Goal: Check status: Check status

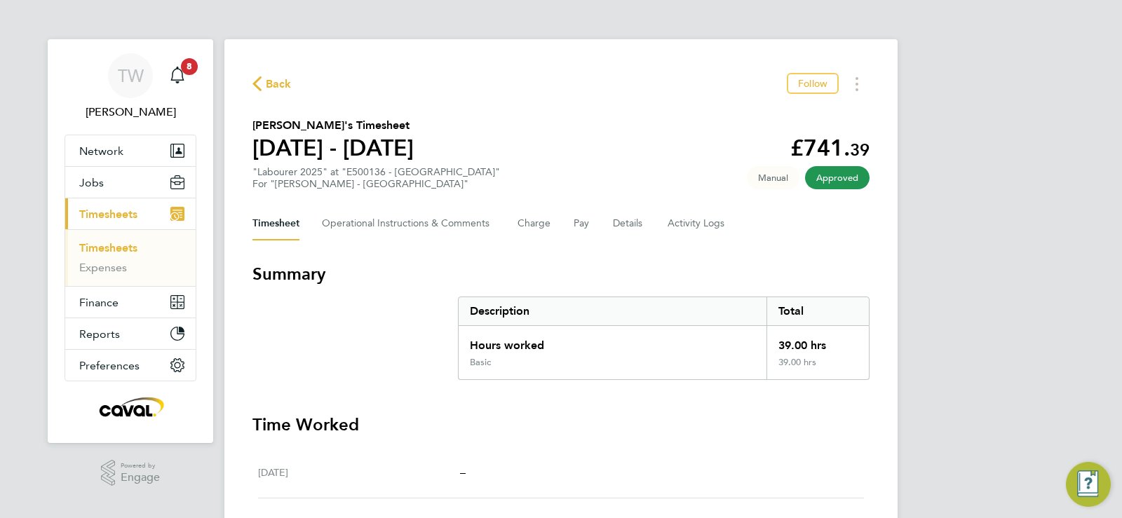
scroll to position [1, 0]
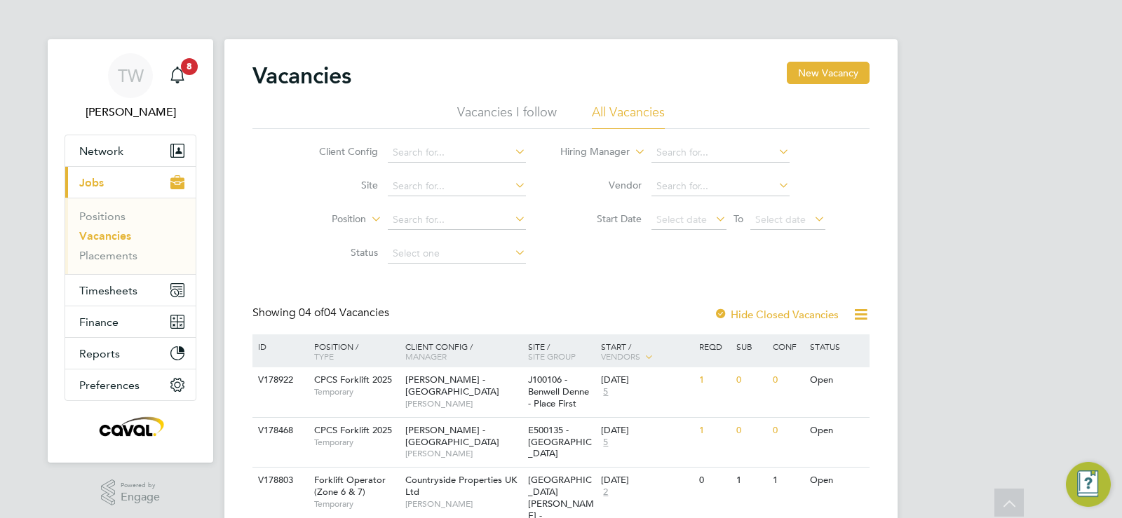
scroll to position [111, 0]
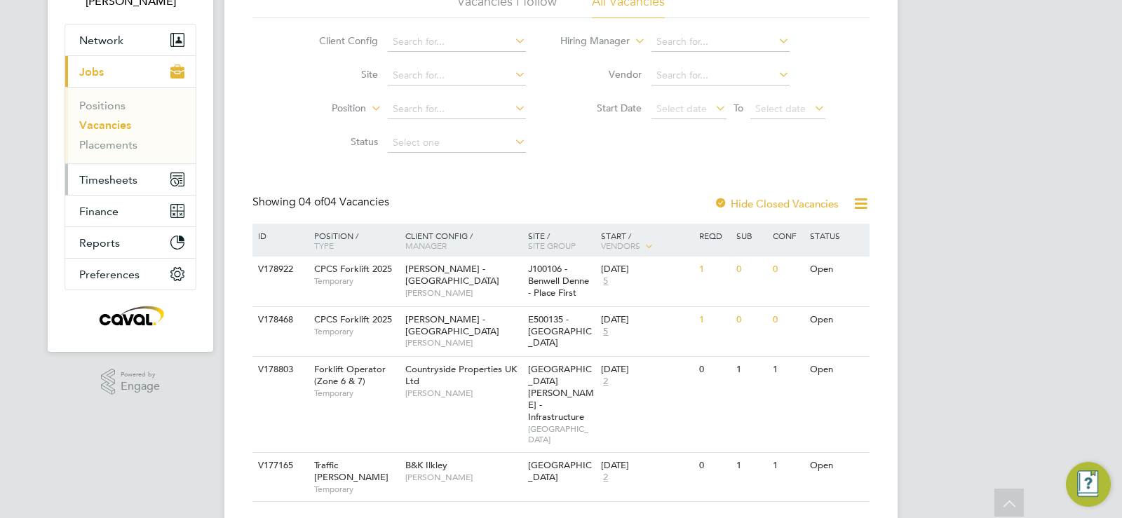
click at [146, 180] on button "Timesheets" at bounding box center [130, 179] width 130 height 31
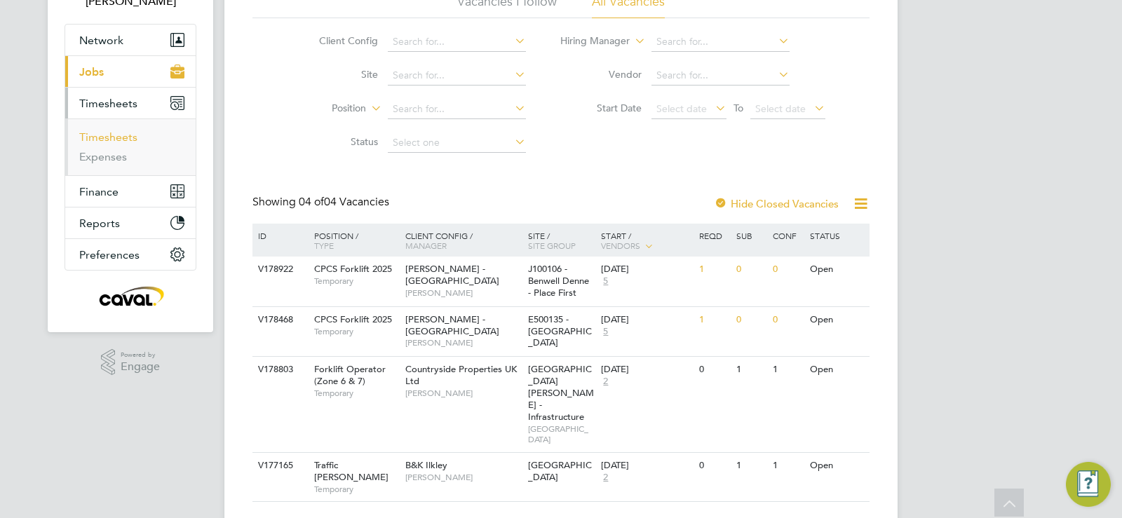
click at [130, 137] on link "Timesheets" at bounding box center [108, 136] width 58 height 13
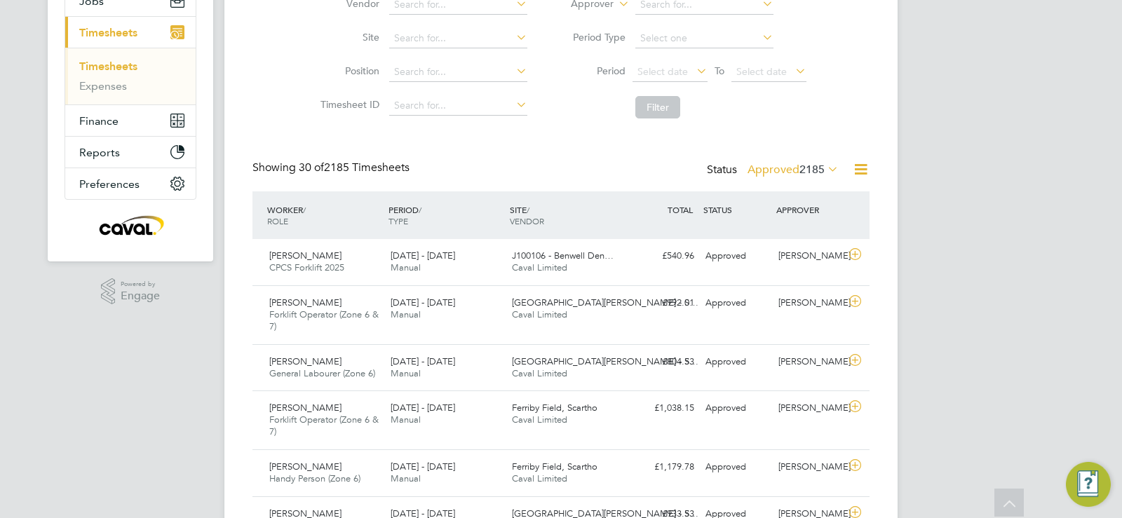
click at [823, 167] on span "2185" at bounding box center [812, 170] width 25 height 14
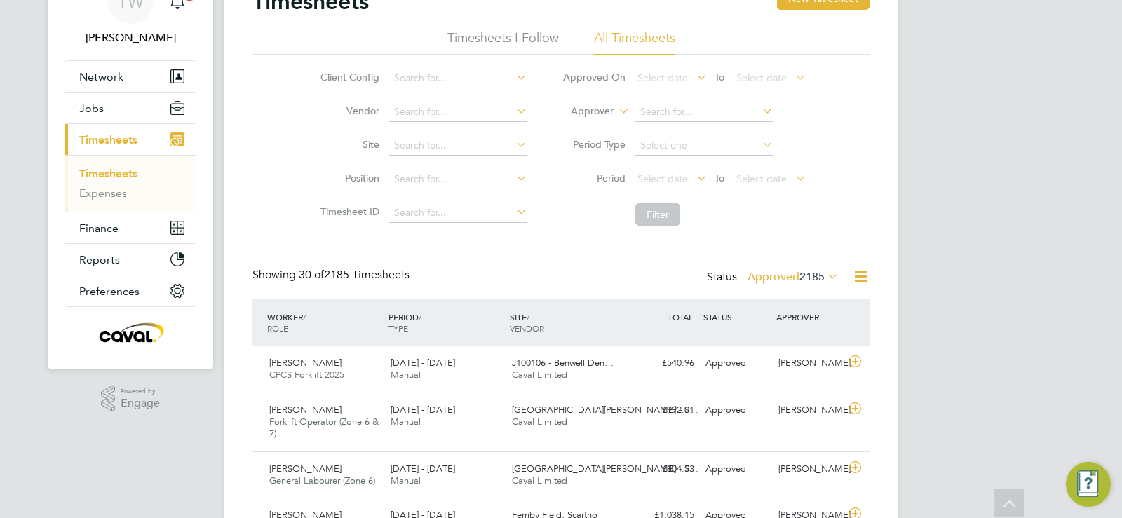
click at [781, 277] on label "Approved 2185" at bounding box center [793, 277] width 91 height 14
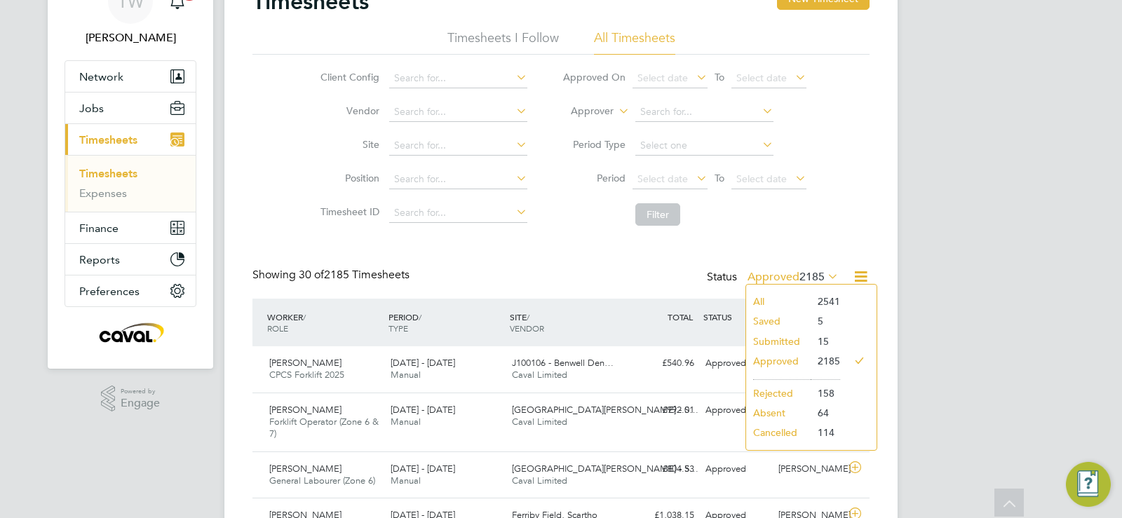
click at [778, 342] on li "Submitted" at bounding box center [778, 342] width 65 height 20
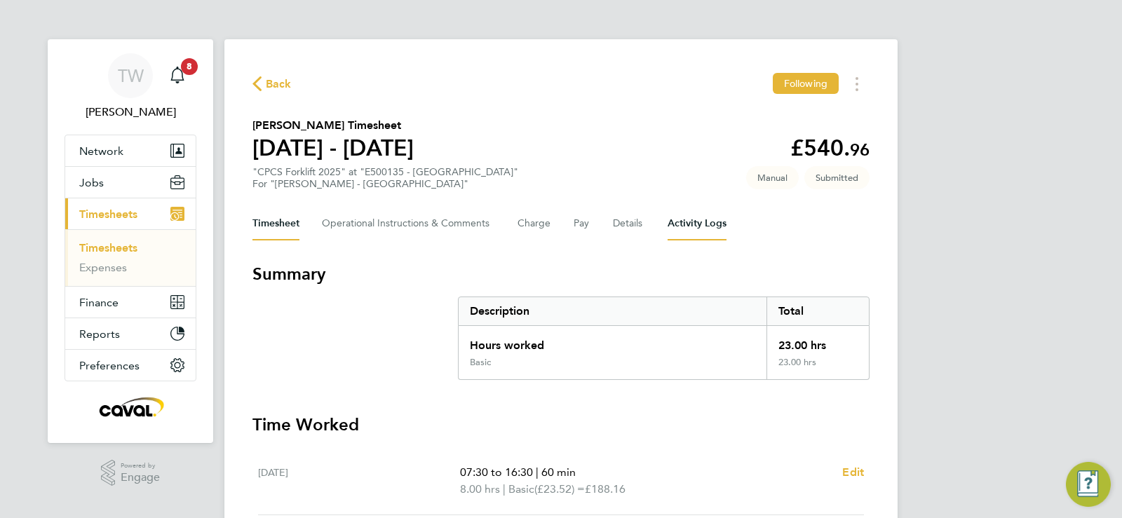
click at [695, 220] on Logs-tab "Activity Logs" at bounding box center [697, 224] width 59 height 34
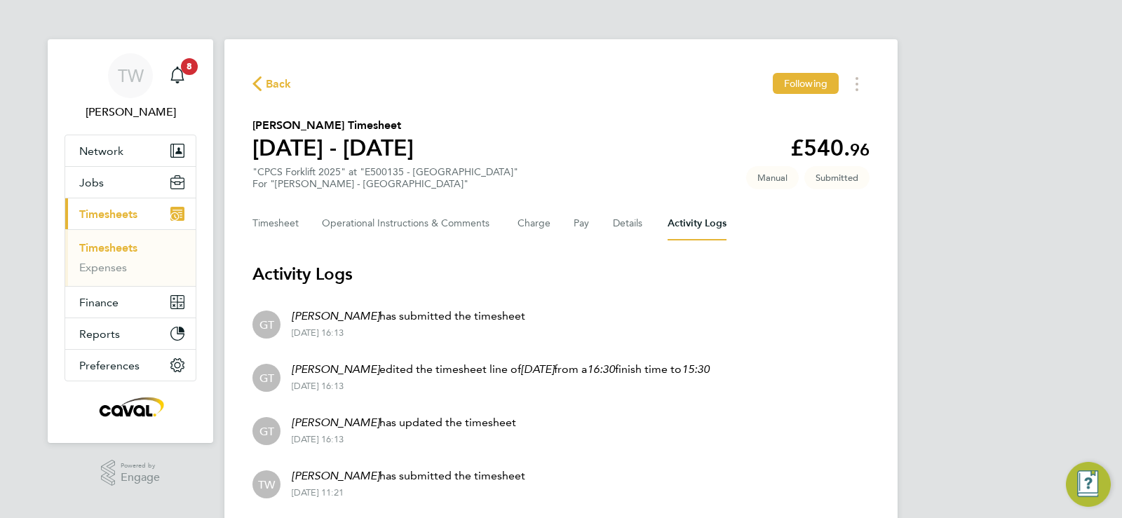
click at [408, 314] on p "Gary Tansey has submitted the timesheet" at bounding box center [409, 316] width 234 height 17
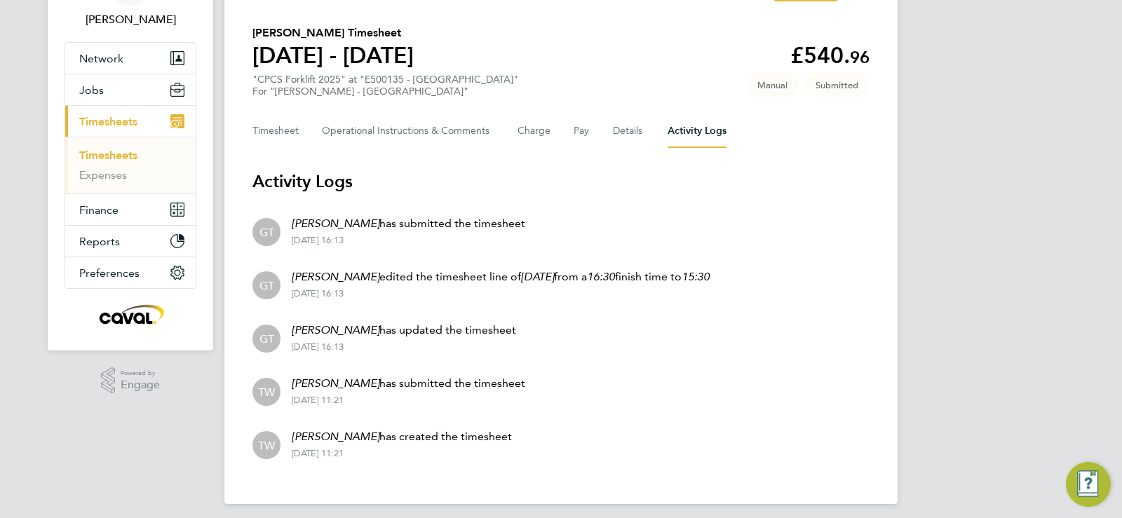
scroll to position [92, 0]
click at [293, 135] on button "Timesheet" at bounding box center [276, 132] width 47 height 34
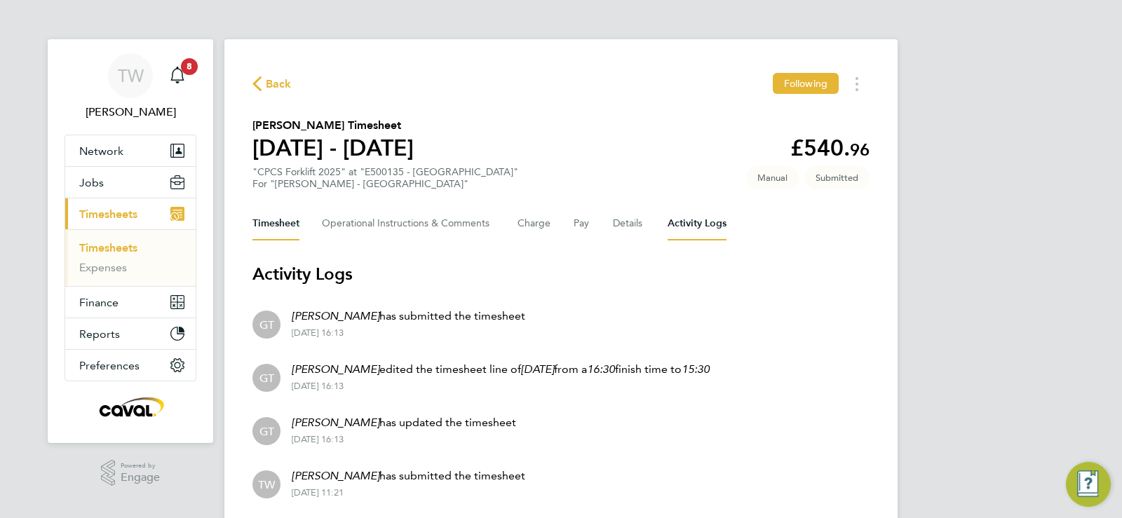
click at [268, 223] on button "Timesheet" at bounding box center [276, 224] width 47 height 34
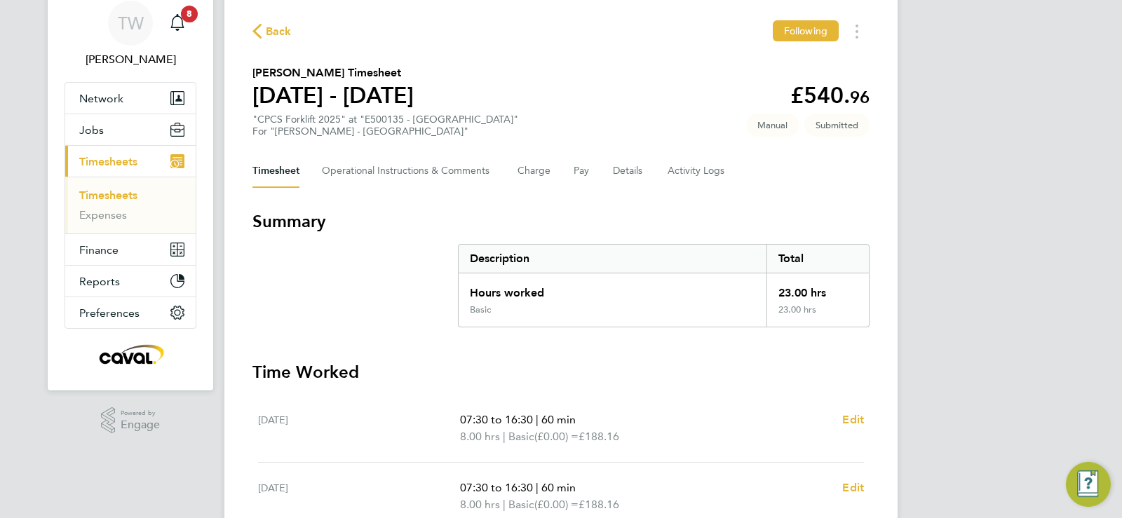
scroll to position [169, 0]
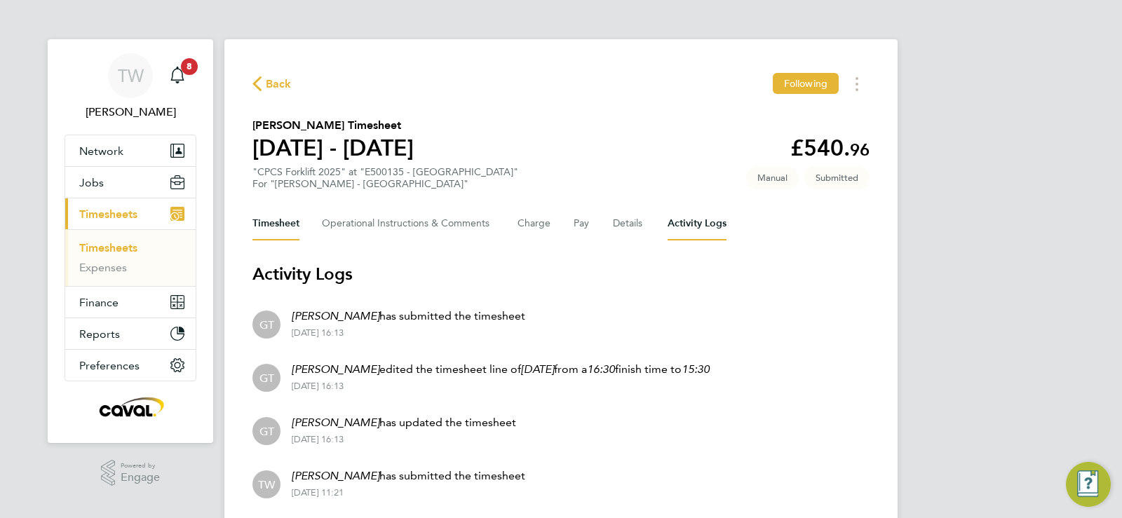
click at [280, 218] on button "Timesheet" at bounding box center [276, 224] width 47 height 34
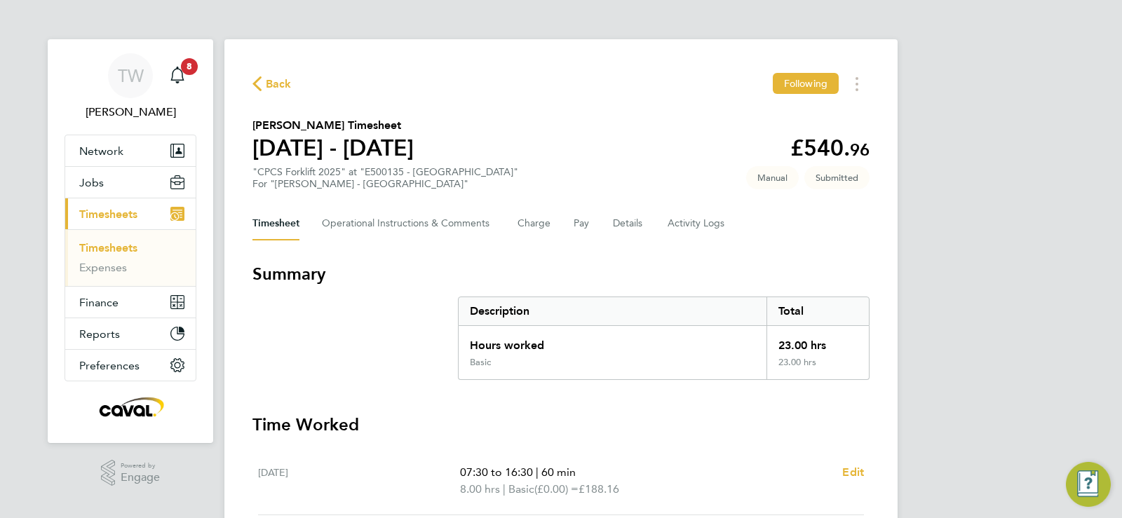
click at [294, 96] on div "Back Following Joseph Robinson's Timesheet 16 - 22 Aug 2025 £540. 96 "CPCS Fork…" at bounding box center [560, 395] width 673 height 713
click at [288, 90] on span "Back" at bounding box center [279, 84] width 26 height 17
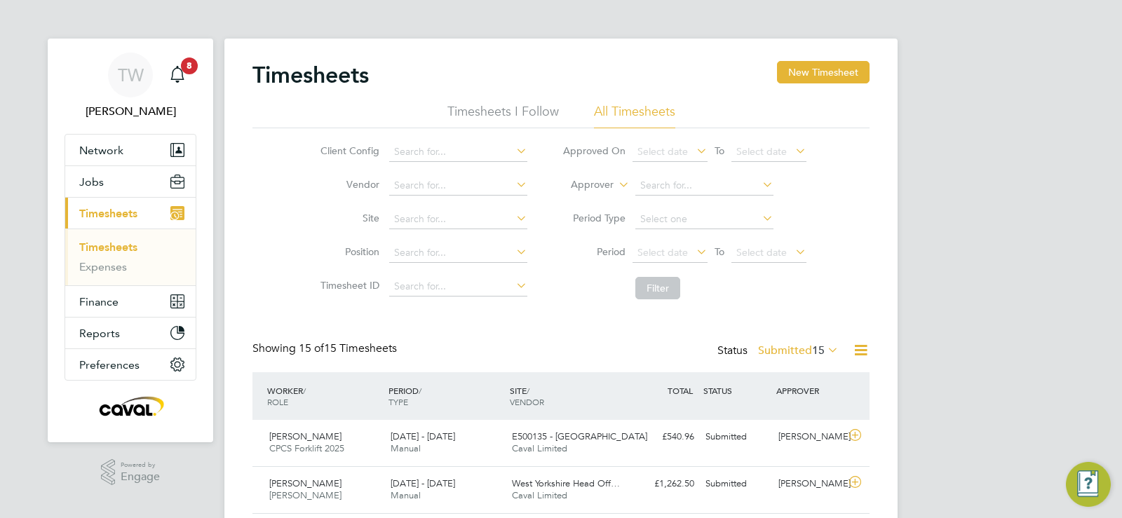
click at [802, 361] on div "Status Submitted 15" at bounding box center [780, 352] width 124 height 20
click at [803, 356] on label "Submitted 15" at bounding box center [798, 351] width 81 height 14
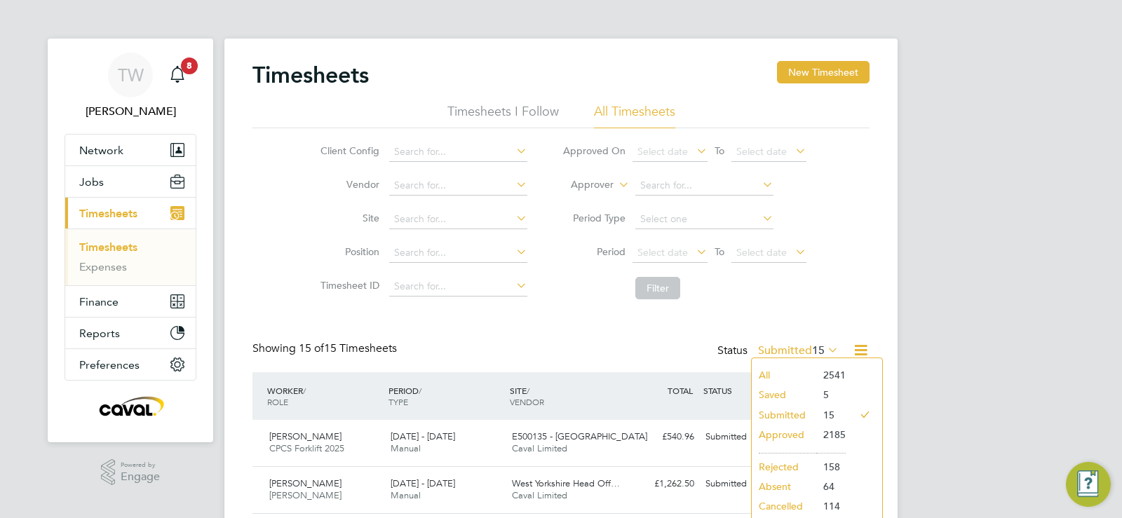
click at [782, 419] on li "Submitted" at bounding box center [784, 415] width 65 height 20
